Goal: Information Seeking & Learning: Learn about a topic

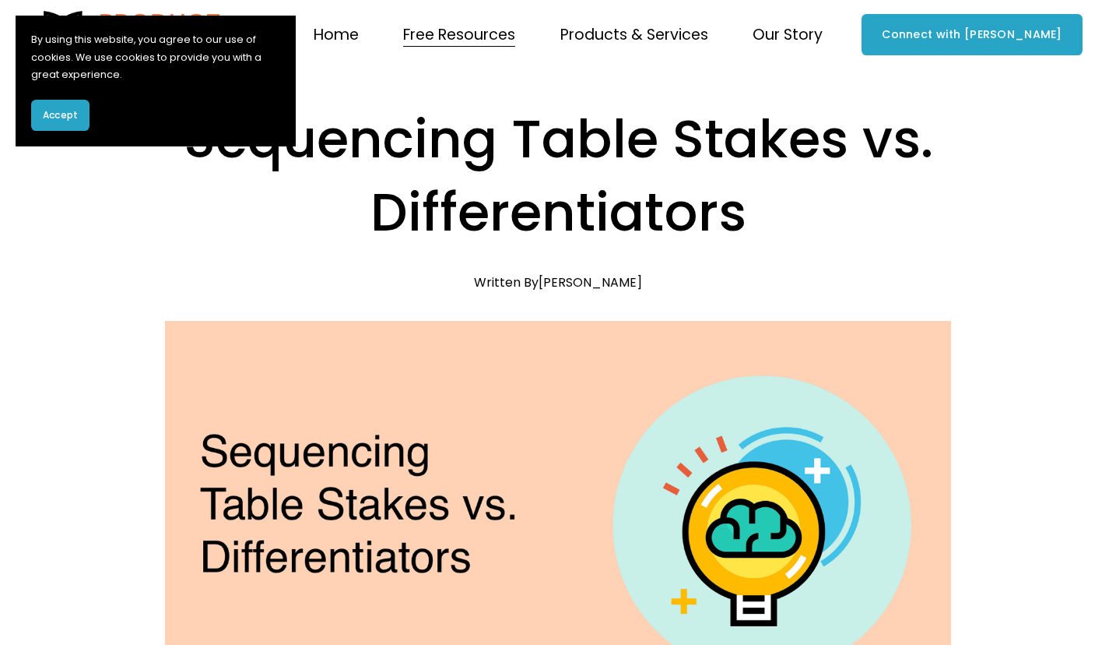
click at [61, 111] on span "Accept" at bounding box center [60, 115] width 35 height 14
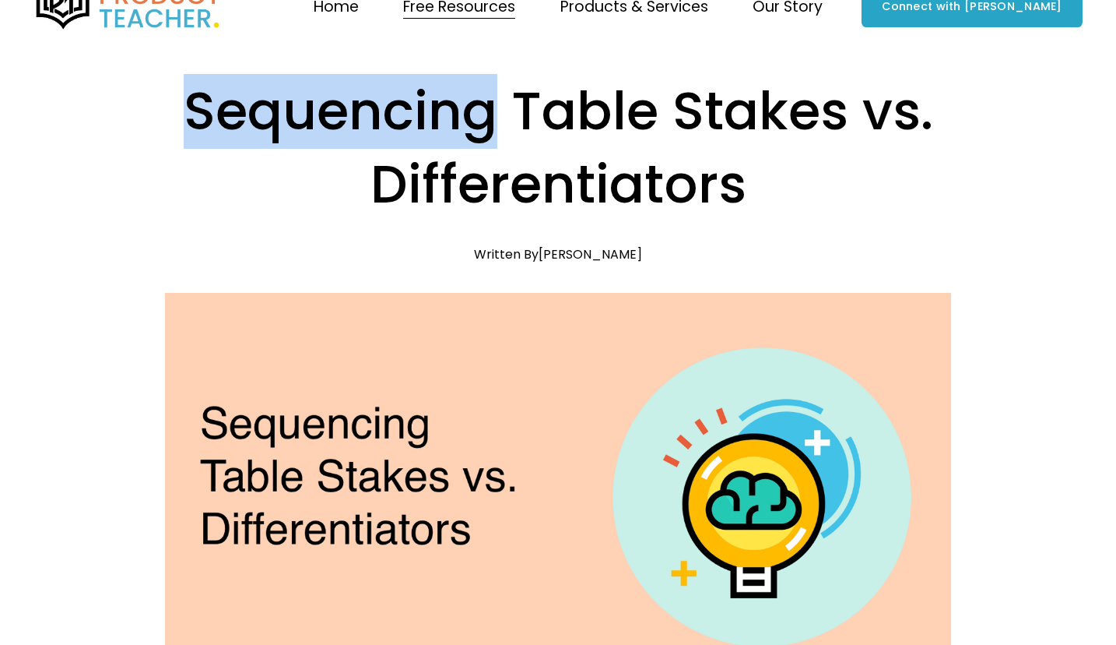
scroll to position [30, 0]
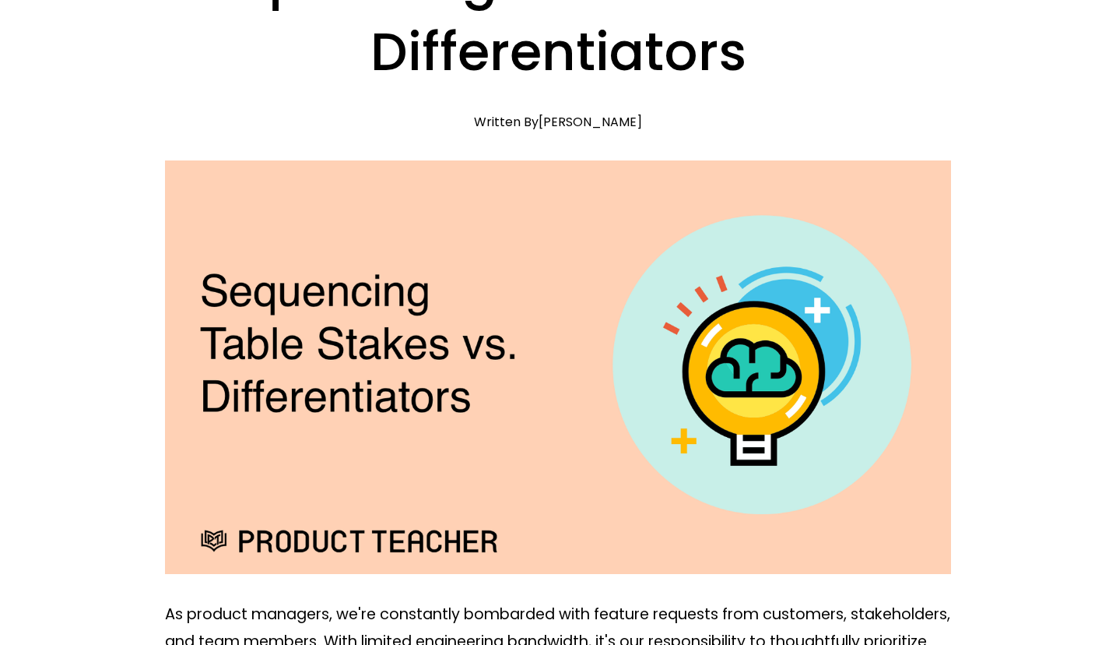
scroll to position [0, 0]
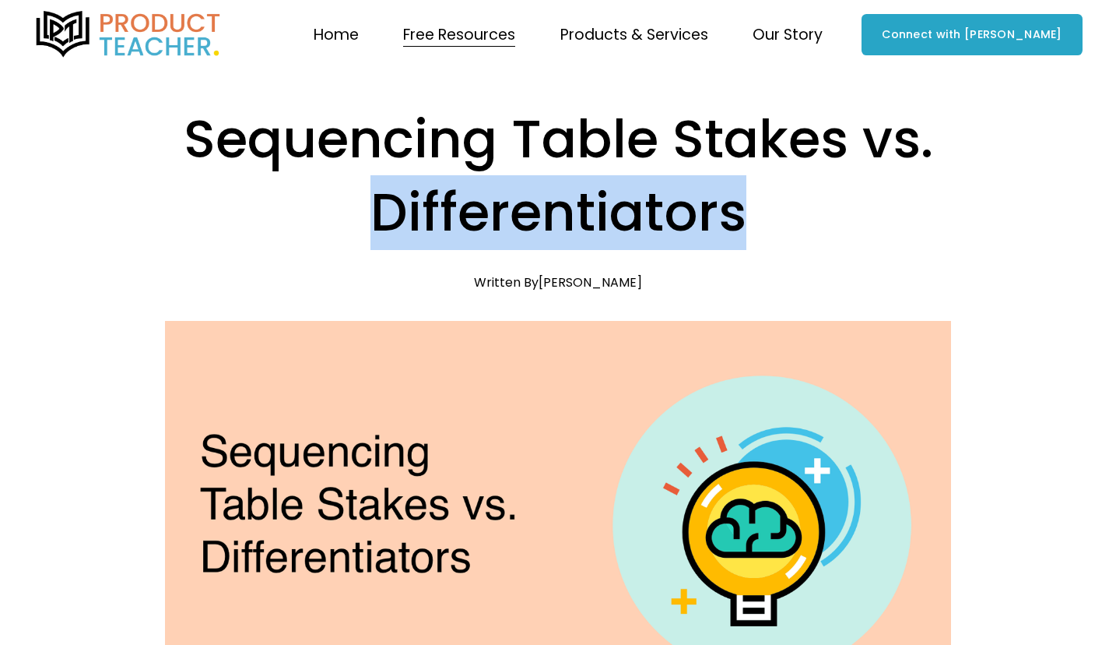
drag, startPoint x: 754, startPoint y: 215, endPoint x: 342, endPoint y: 213, distance: 411.8
click at [342, 213] on h1 "Sequencing Table Stakes vs. Differentiators" at bounding box center [558, 176] width 787 height 147
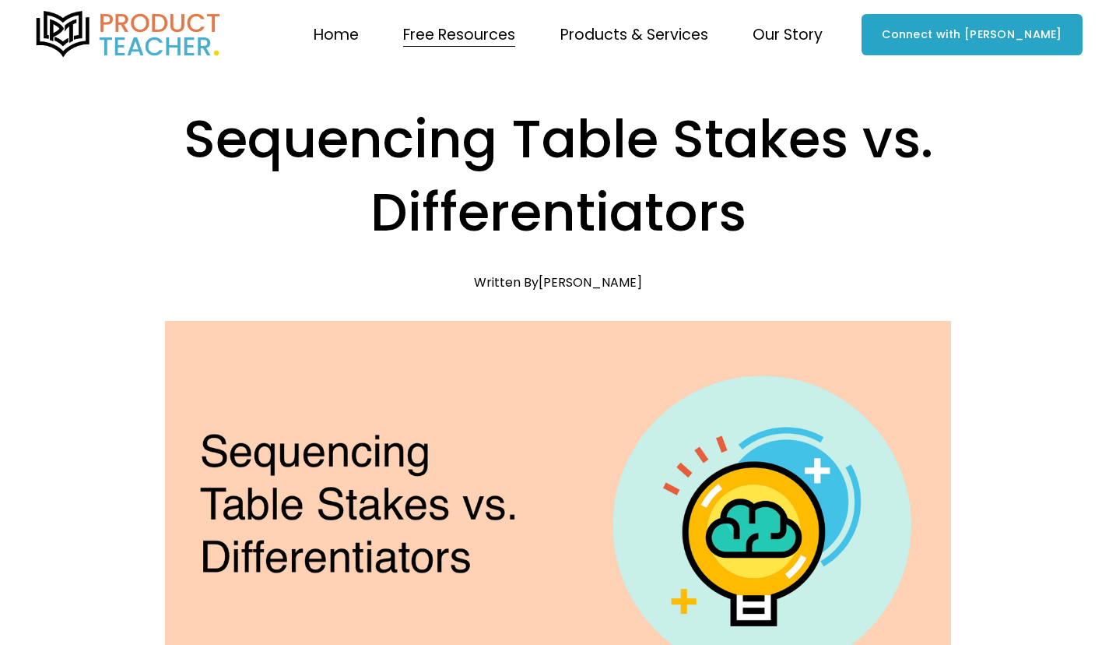
click at [388, 209] on h1 "Sequencing Table Stakes vs. Differentiators" at bounding box center [558, 176] width 787 height 147
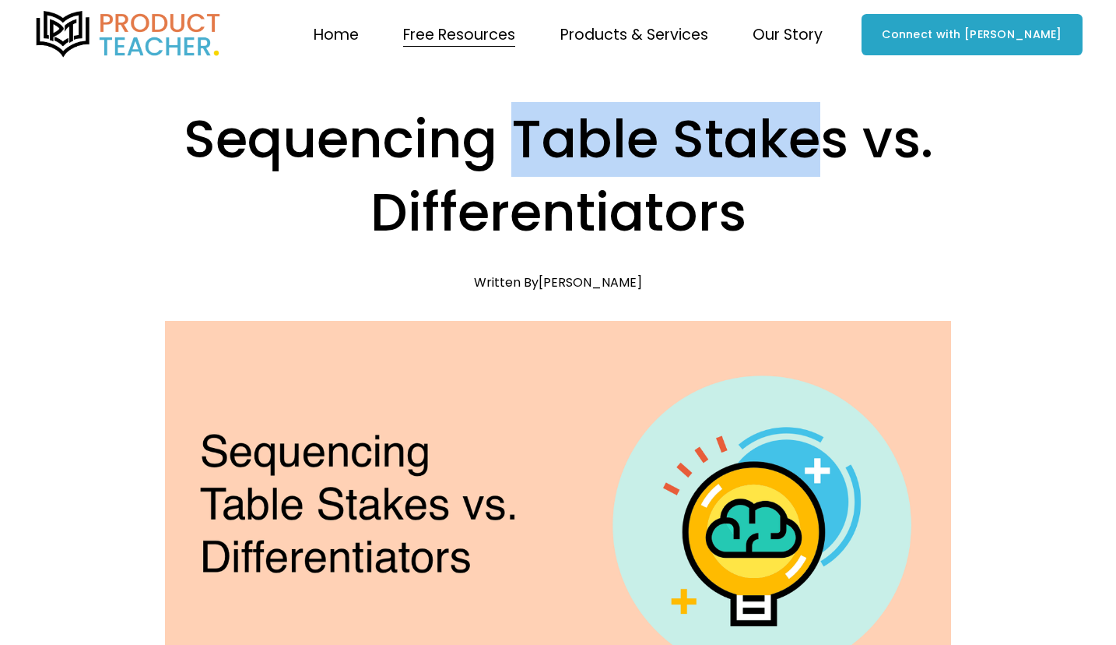
drag, startPoint x: 511, startPoint y: 133, endPoint x: 820, endPoint y: 153, distance: 310.5
click at [820, 153] on h1 "Sequencing Table Stakes vs. Differentiators" at bounding box center [558, 176] width 787 height 147
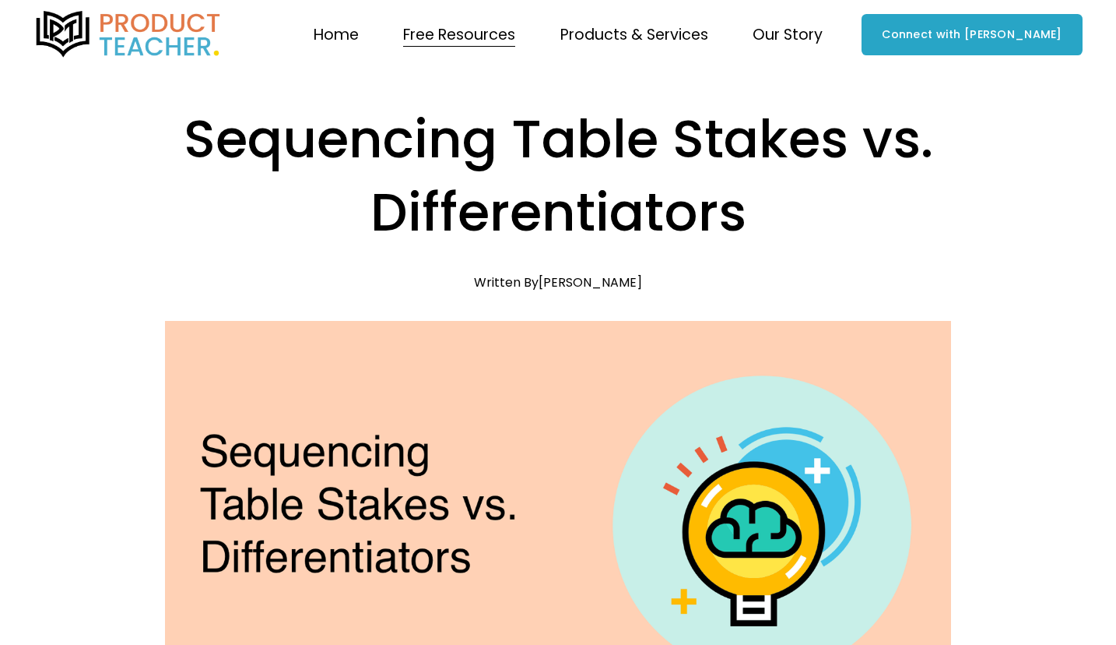
click at [850, 152] on h1 "Sequencing Table Stakes vs. Differentiators" at bounding box center [558, 176] width 787 height 147
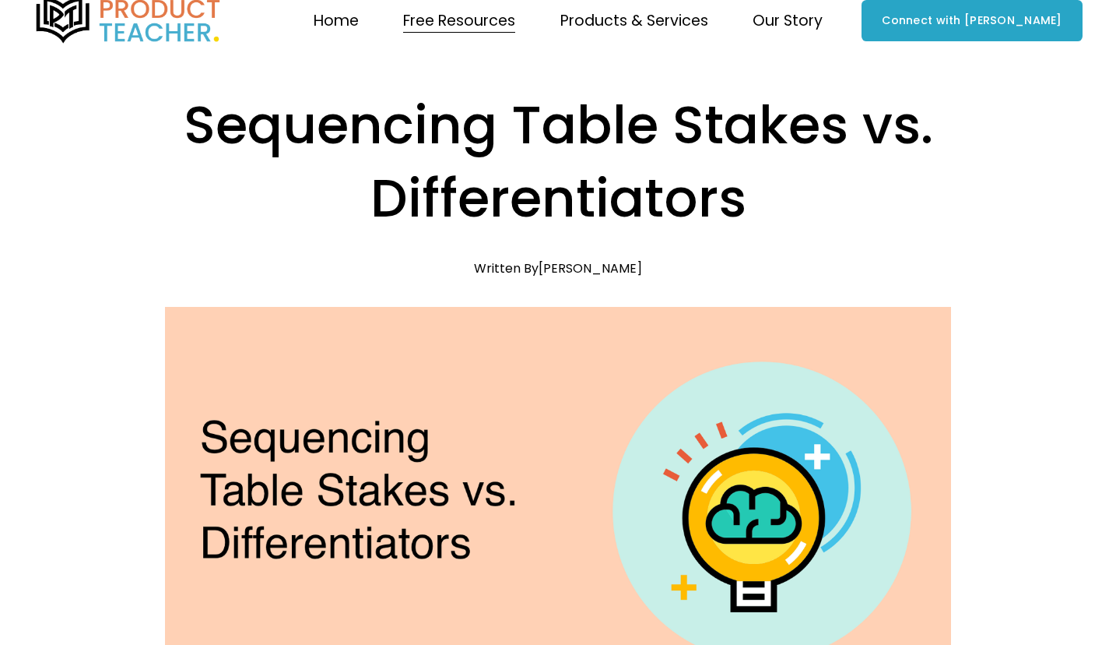
scroll to position [53, 0]
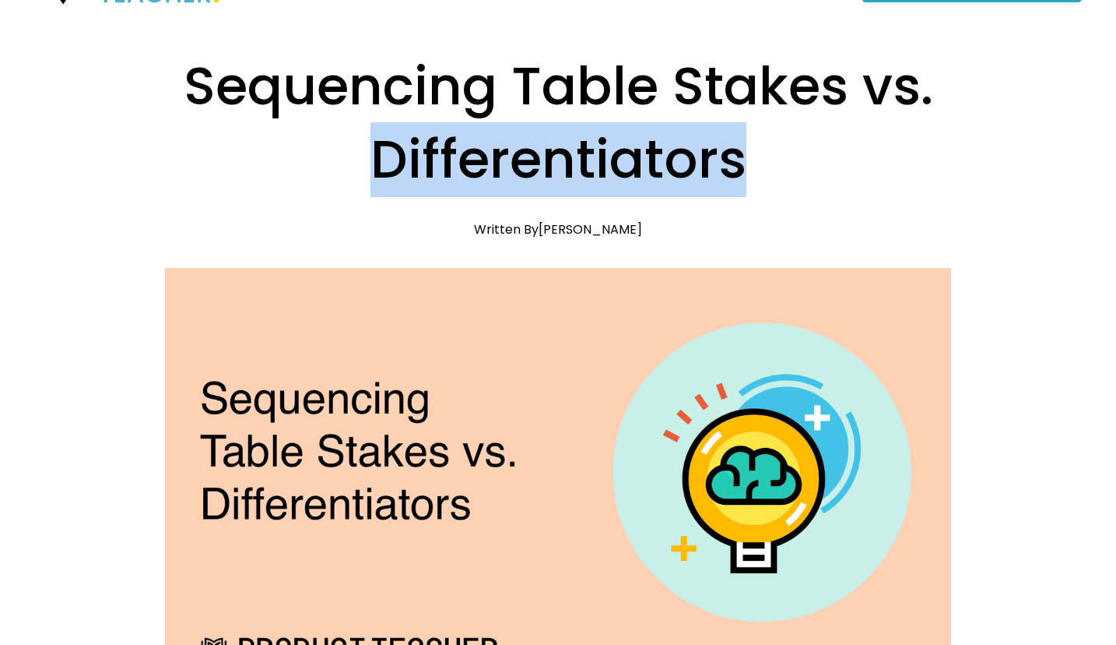
drag, startPoint x: 748, startPoint y: 175, endPoint x: 319, endPoint y: 177, distance: 428.9
click at [319, 177] on h1 "Sequencing Table Stakes vs. Differentiators" at bounding box center [558, 123] width 787 height 147
drag, startPoint x: 350, startPoint y: 174, endPoint x: 832, endPoint y: 170, distance: 481.8
click at [832, 170] on h1 "Sequencing Table Stakes vs. Differentiators" at bounding box center [558, 123] width 787 height 147
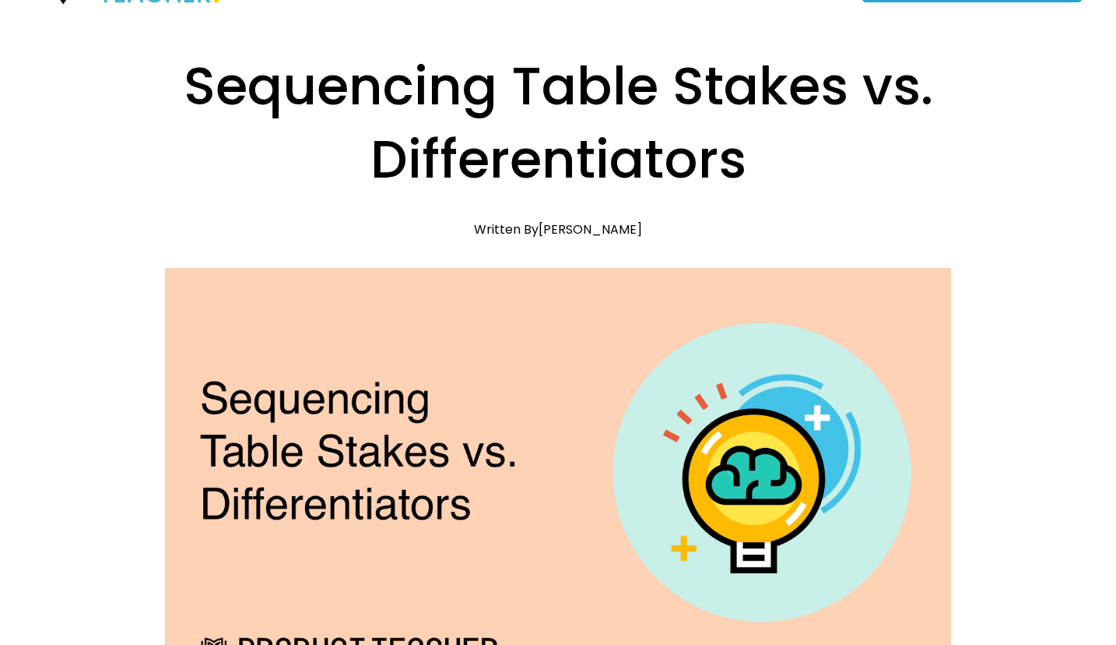
click at [775, 174] on h1 "Sequencing Table Stakes vs. Differentiators" at bounding box center [558, 123] width 787 height 147
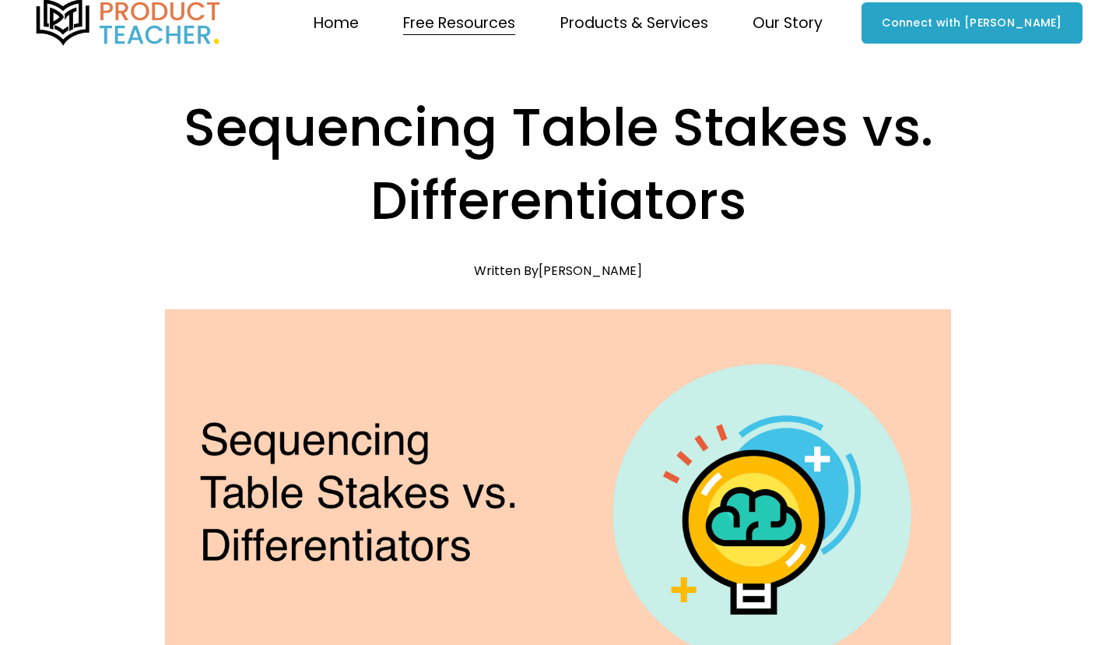
scroll to position [0, 0]
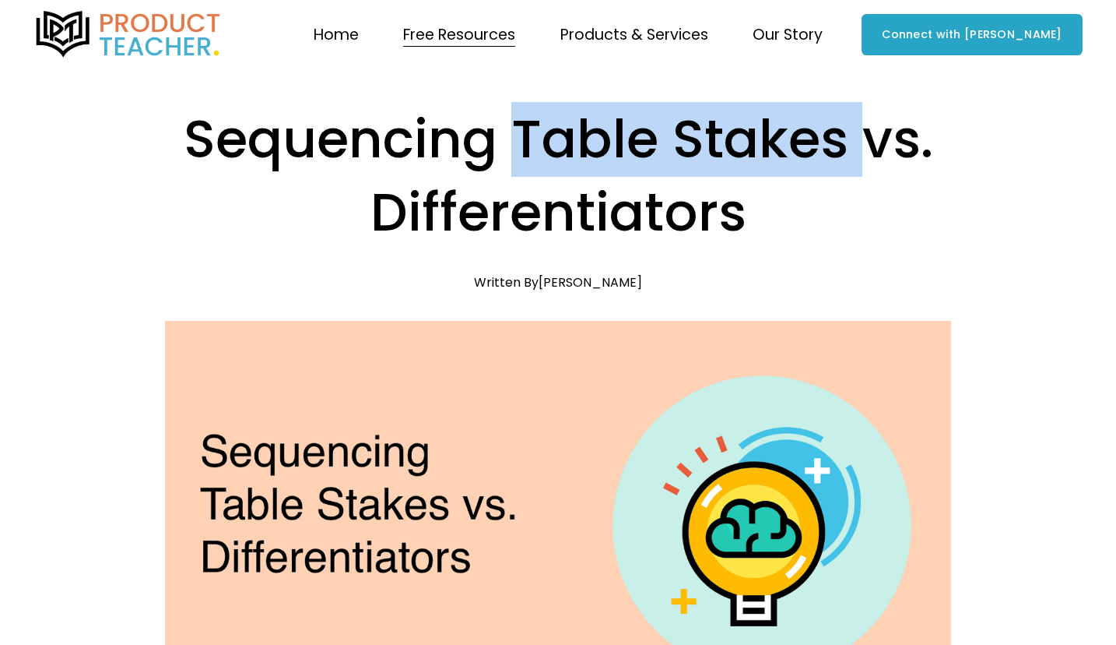
drag, startPoint x: 512, startPoint y: 153, endPoint x: 882, endPoint y: 153, distance: 369.7
click at [882, 153] on h1 "Sequencing Table Stakes vs. Differentiators" at bounding box center [558, 176] width 787 height 147
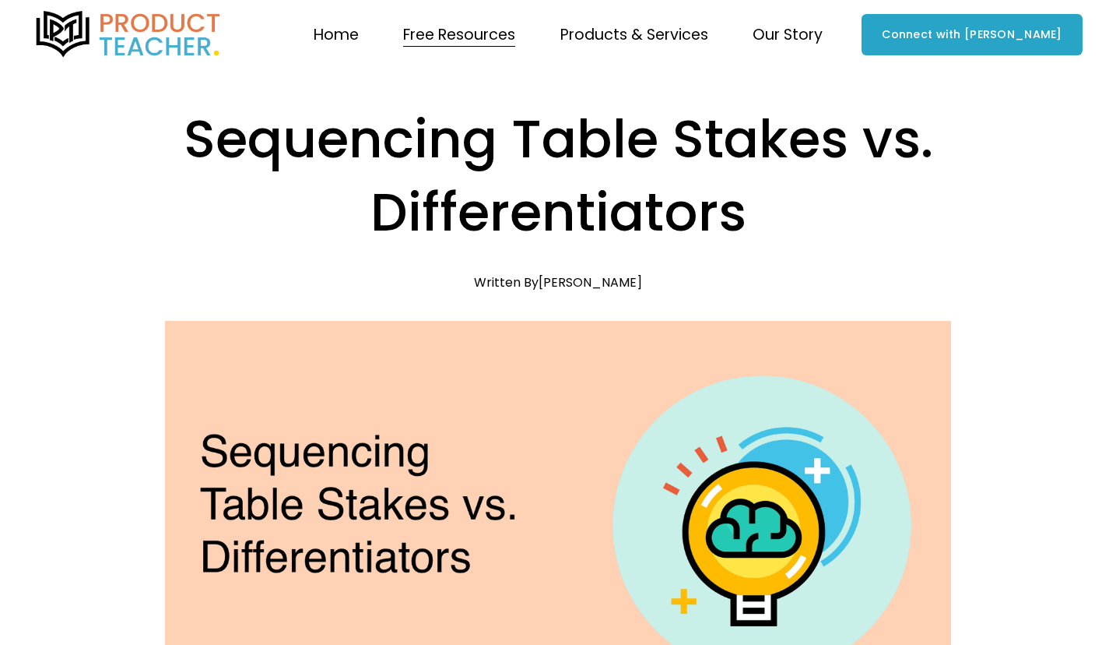
click at [861, 153] on h1 "Sequencing Table Stakes vs. Differentiators" at bounding box center [558, 176] width 787 height 147
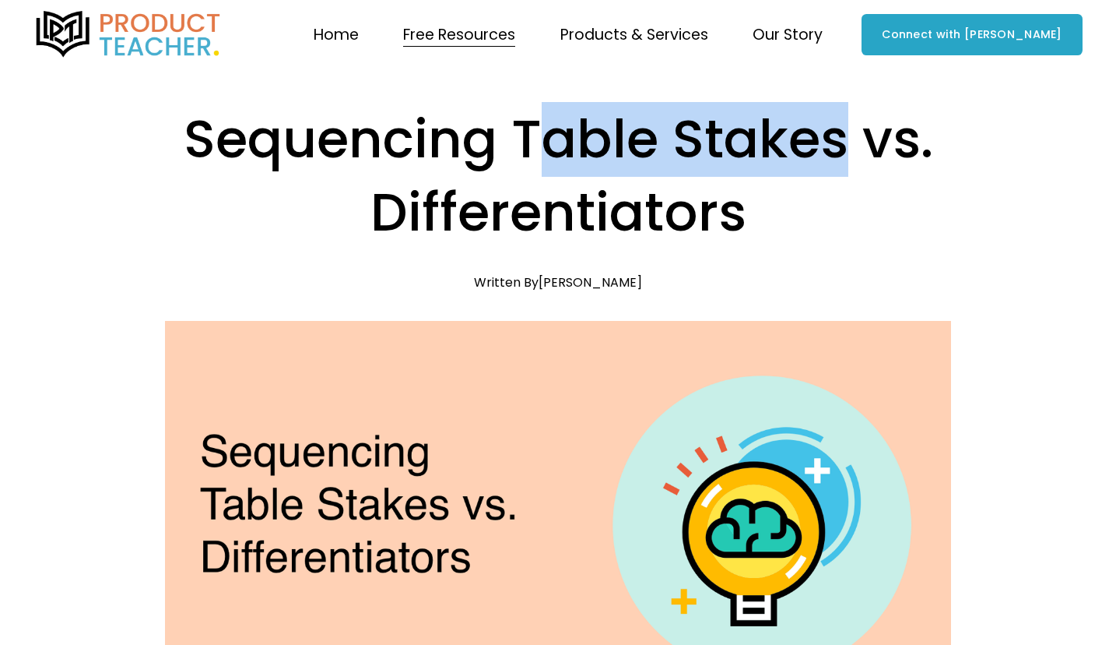
drag, startPoint x: 854, startPoint y: 151, endPoint x: 531, endPoint y: 164, distance: 323.3
click at [530, 164] on h1 "Sequencing Table Stakes vs. Differentiators" at bounding box center [558, 176] width 787 height 147
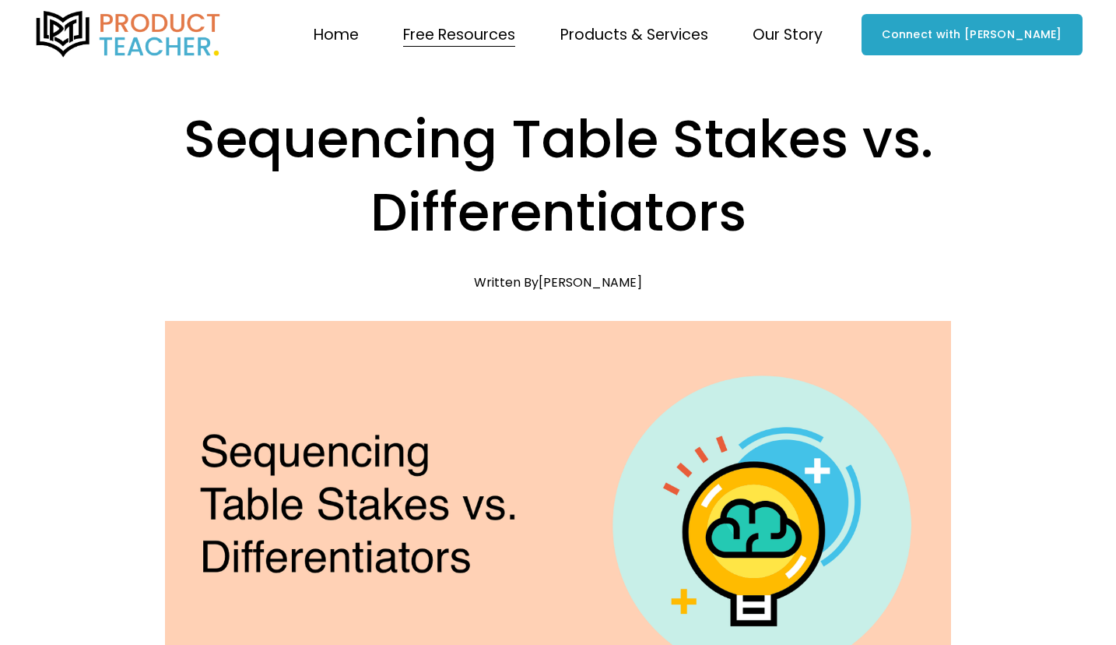
click at [773, 199] on h1 "Sequencing Table Stakes vs. Differentiators" at bounding box center [558, 176] width 787 height 147
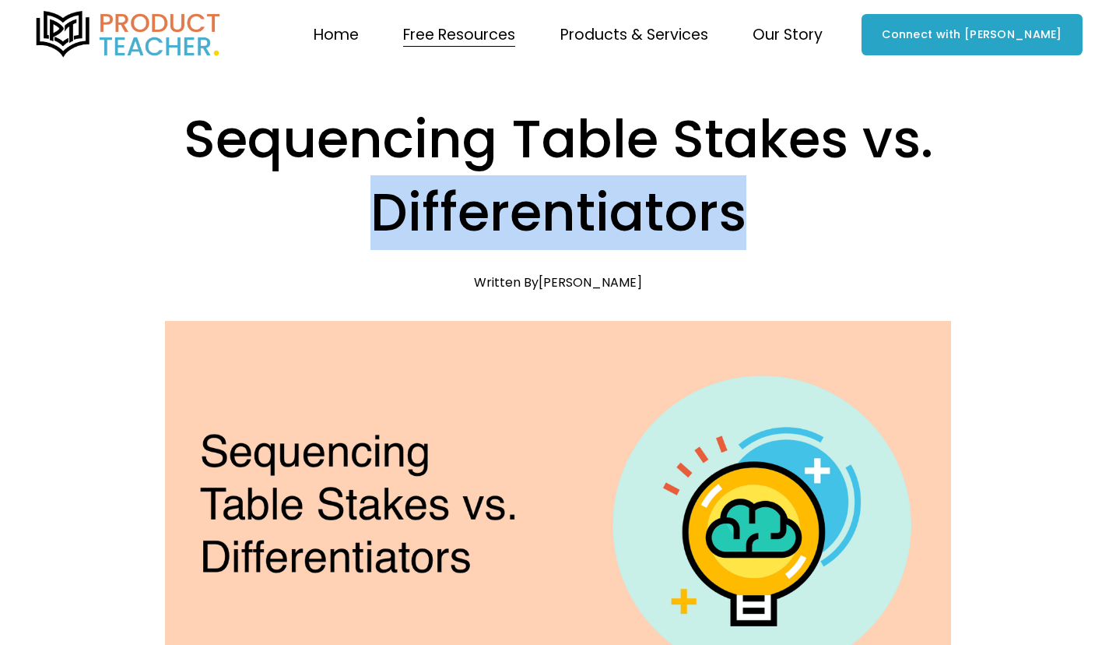
drag, startPoint x: 759, startPoint y: 212, endPoint x: 367, endPoint y: 212, distance: 392.3
click at [367, 212] on h1 "Sequencing Table Stakes vs. Differentiators" at bounding box center [558, 176] width 787 height 147
drag, startPoint x: 367, startPoint y: 212, endPoint x: 849, endPoint y: 216, distance: 482.6
click at [849, 216] on h1 "Sequencing Table Stakes vs. Differentiators" at bounding box center [558, 176] width 787 height 147
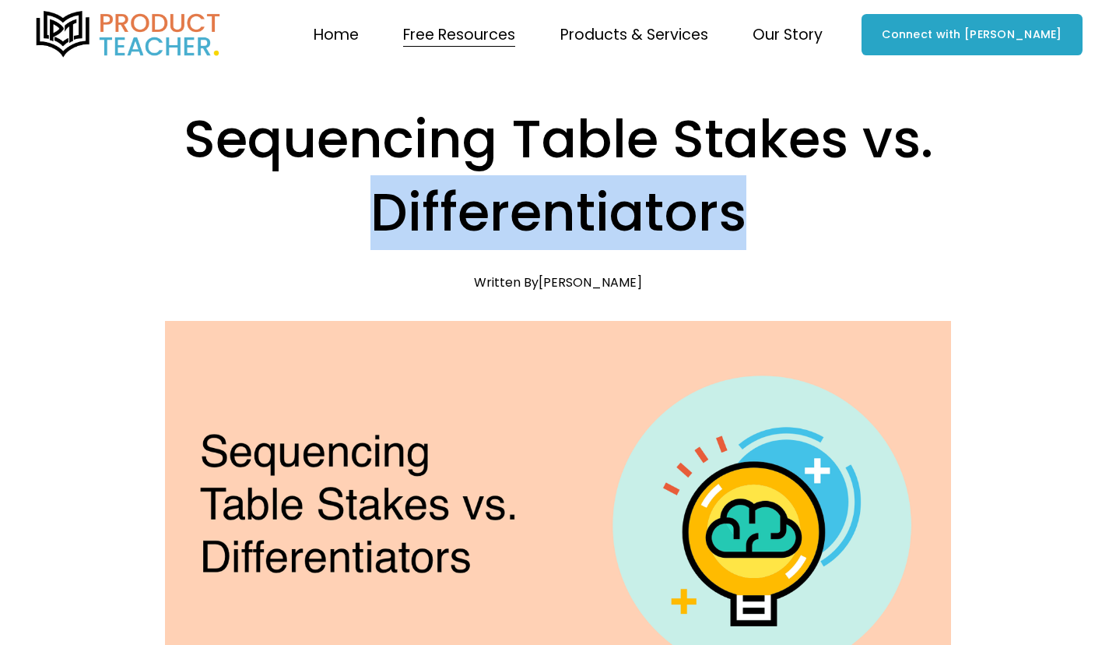
click at [849, 216] on h1 "Sequencing Table Stakes vs. Differentiators" at bounding box center [558, 176] width 787 height 147
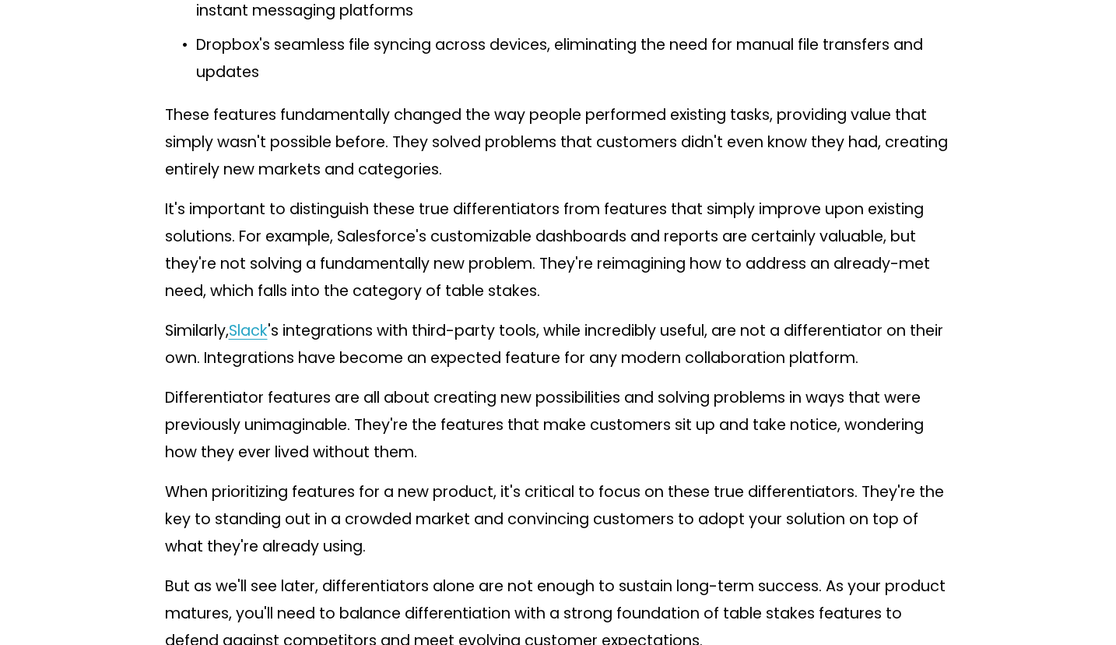
scroll to position [2924, 0]
